Goal: Information Seeking & Learning: Learn about a topic

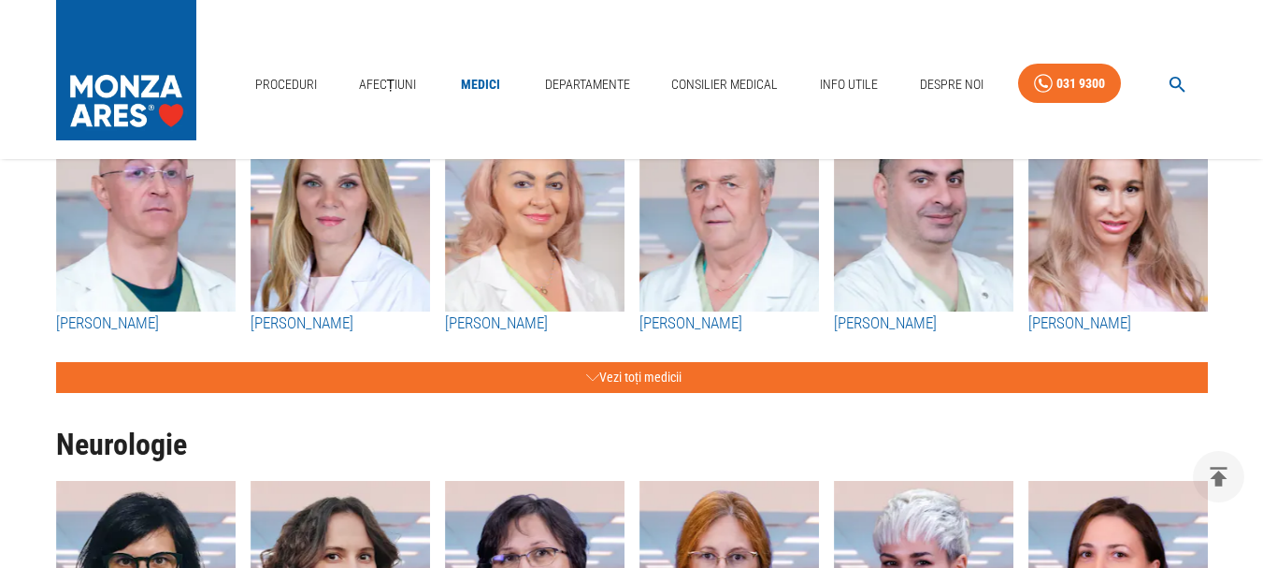
scroll to position [2898, 0]
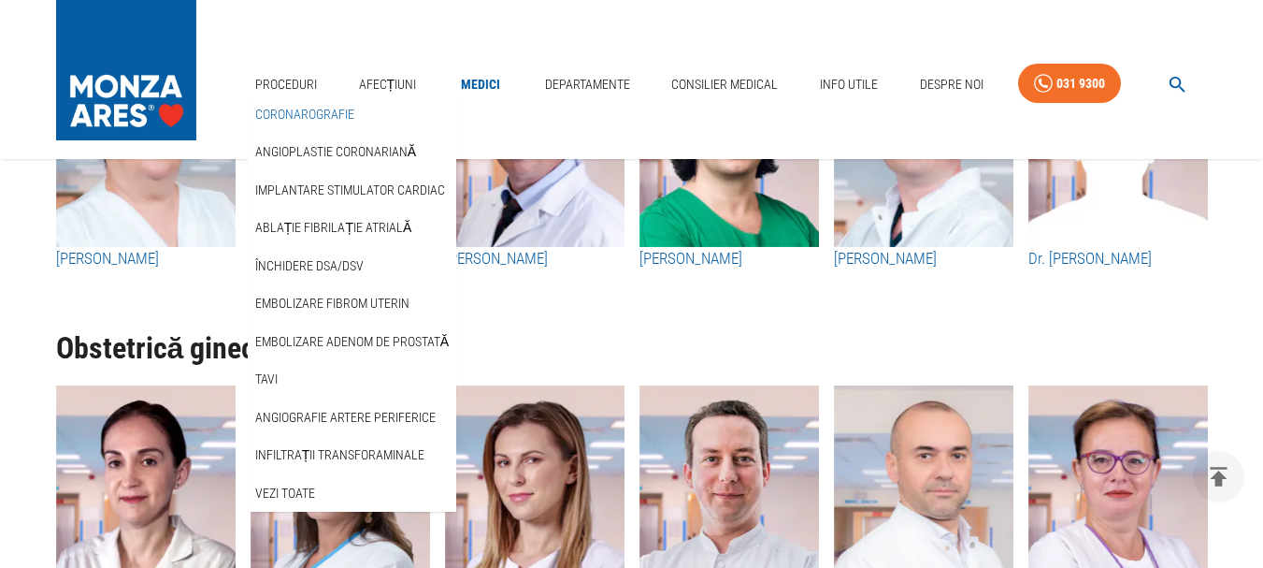
click at [301, 110] on link "Coronarografie" at bounding box center [305, 114] width 107 height 31
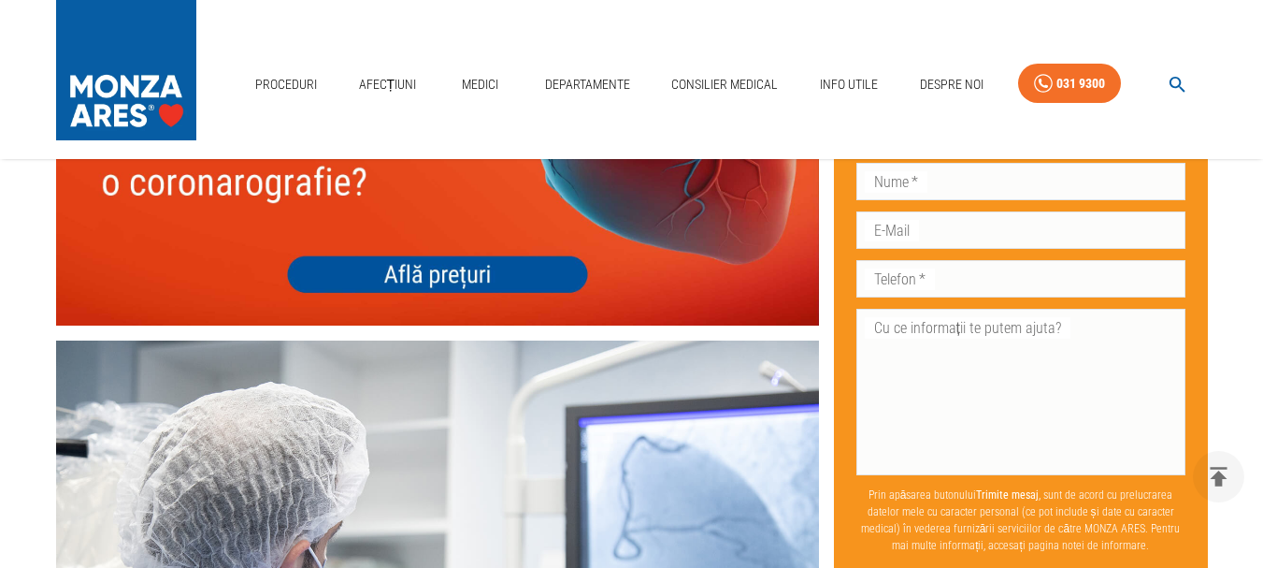
scroll to position [6545, 0]
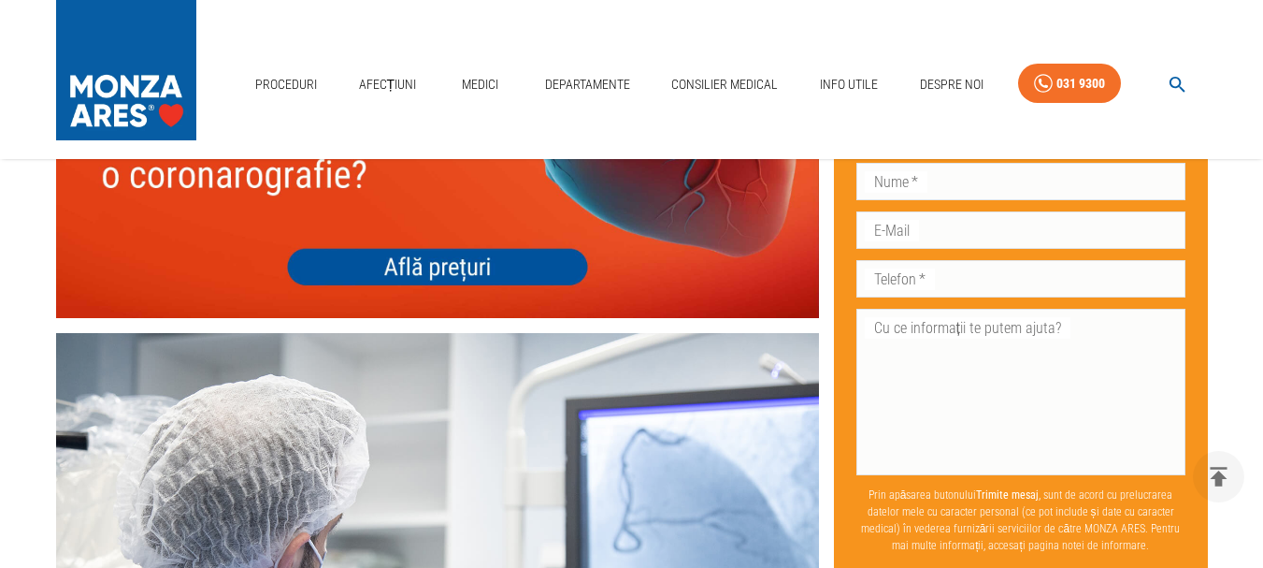
click at [437, 240] on img at bounding box center [437, 164] width 763 height 305
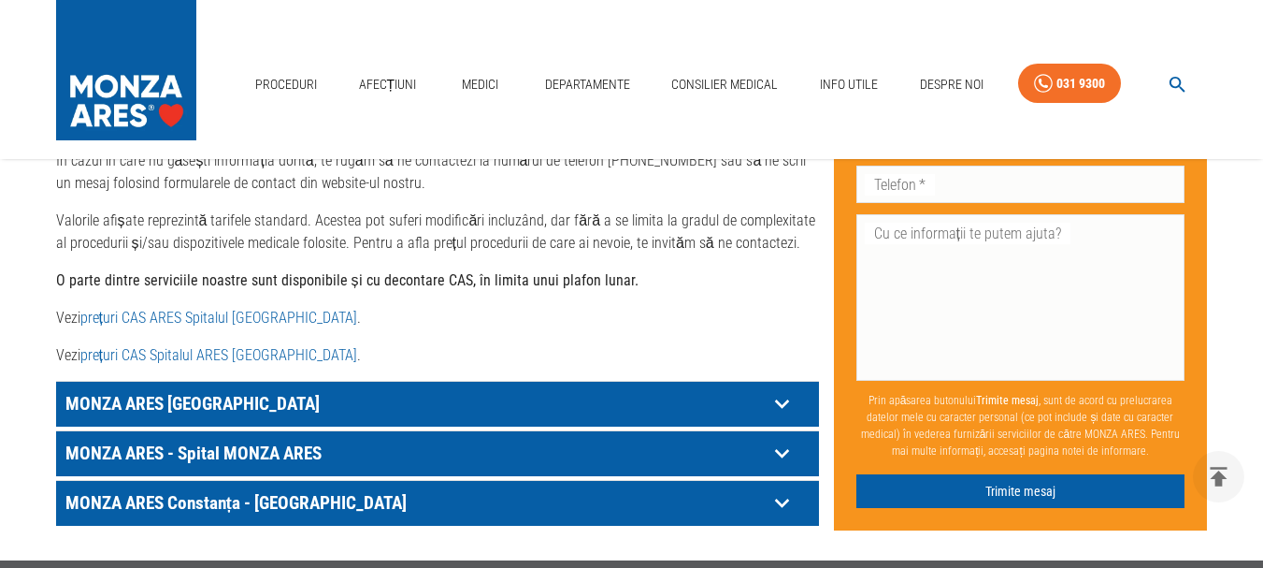
scroll to position [1028, 0]
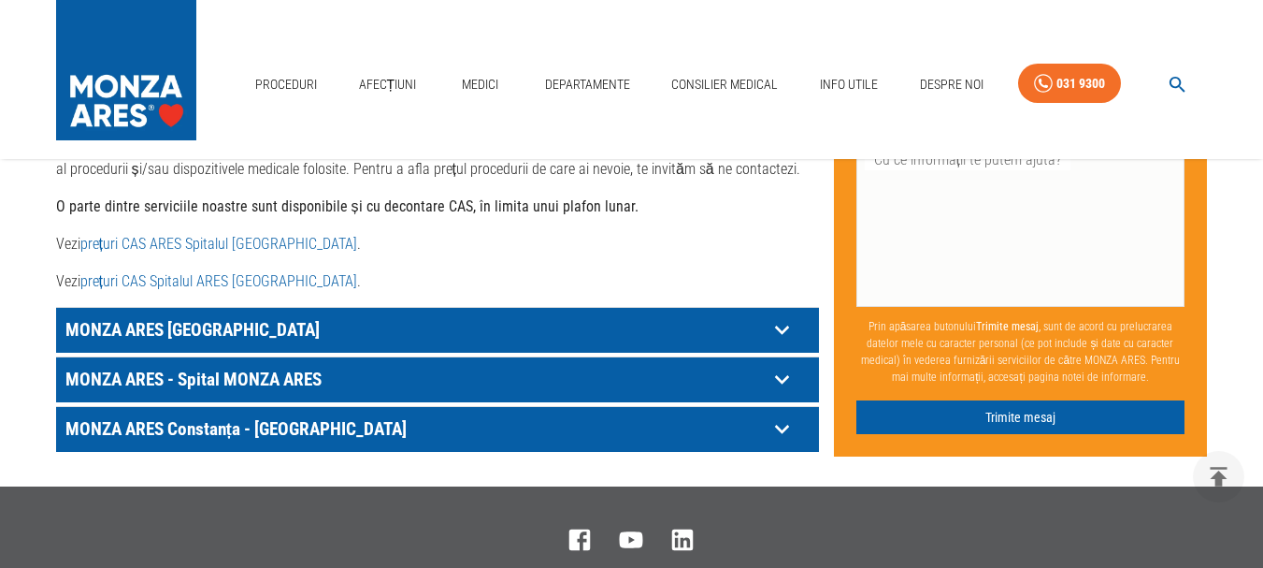
click at [216, 365] on p "MONZA ARES - Spital MONZA ARES" at bounding box center [414, 379] width 707 height 29
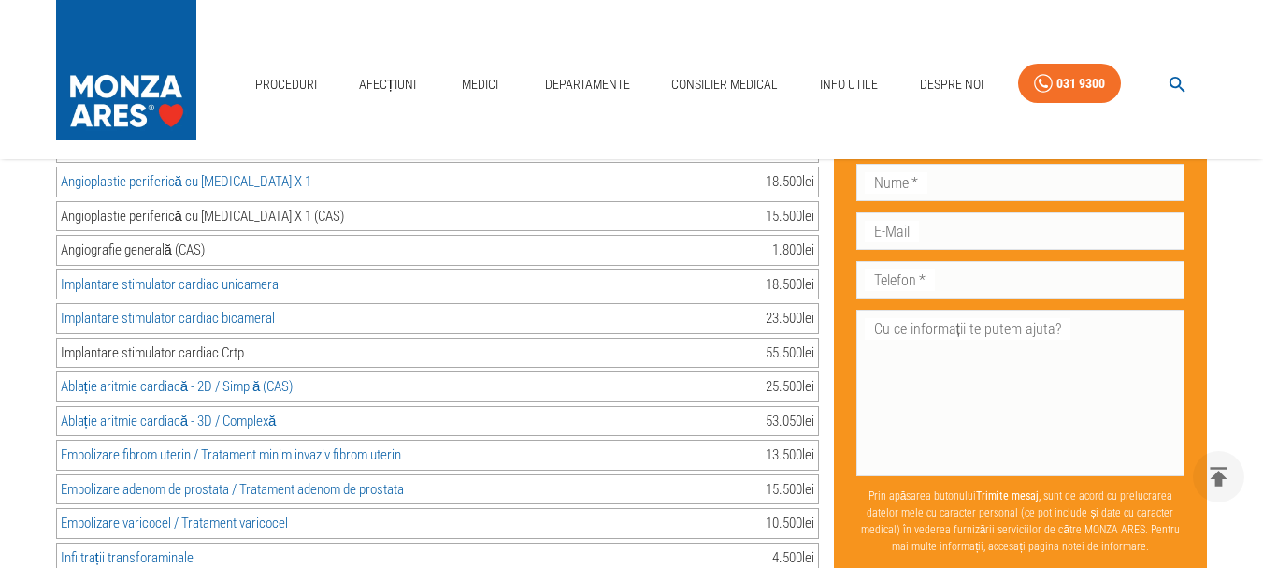
scroll to position [2431, 0]
